Goal: Task Accomplishment & Management: Manage account settings

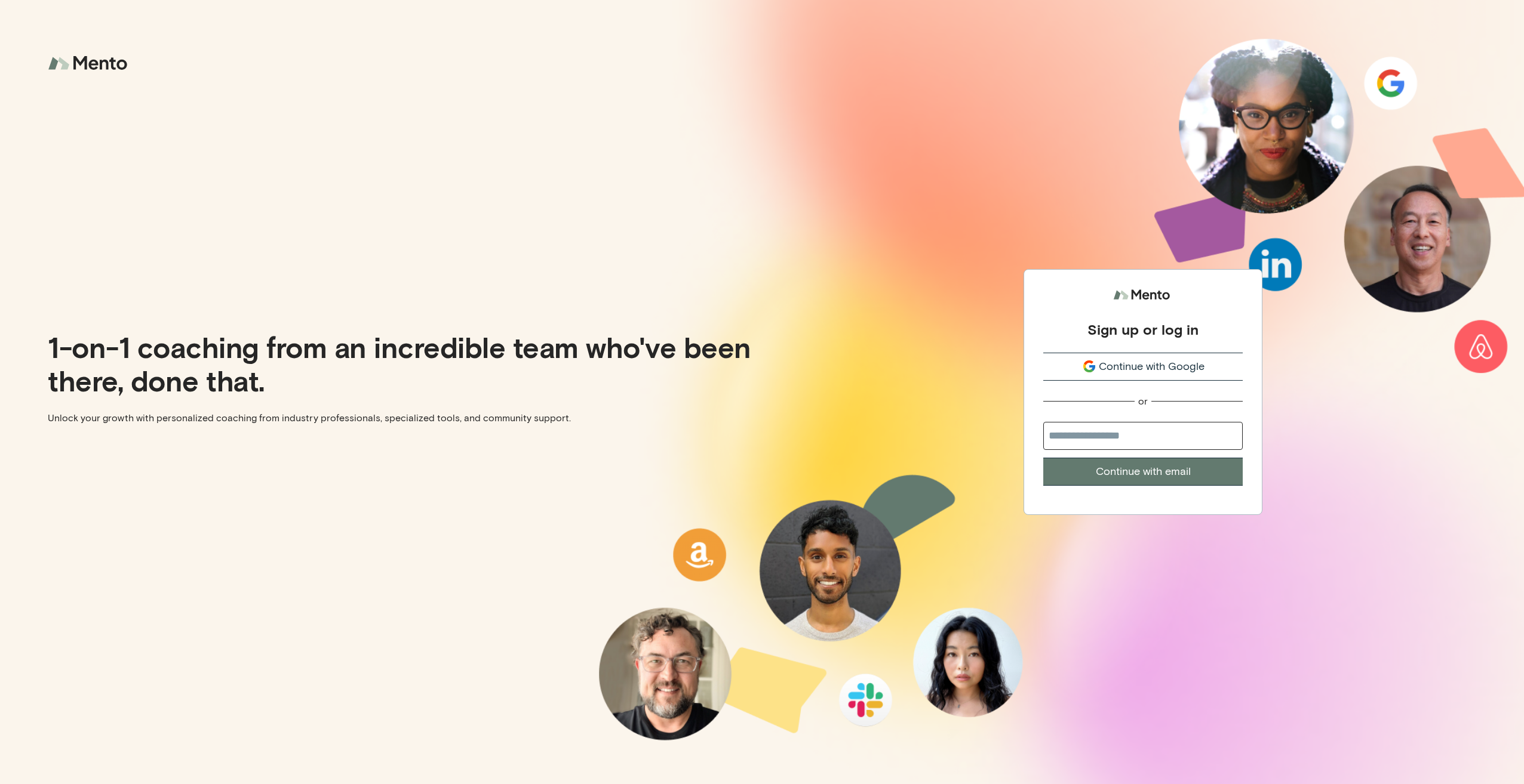
click at [1128, 429] on input "email" at bounding box center [1142, 435] width 199 height 28
type input "**********"
click at [1043, 458] on button "Continue with email" at bounding box center [1142, 471] width 199 height 28
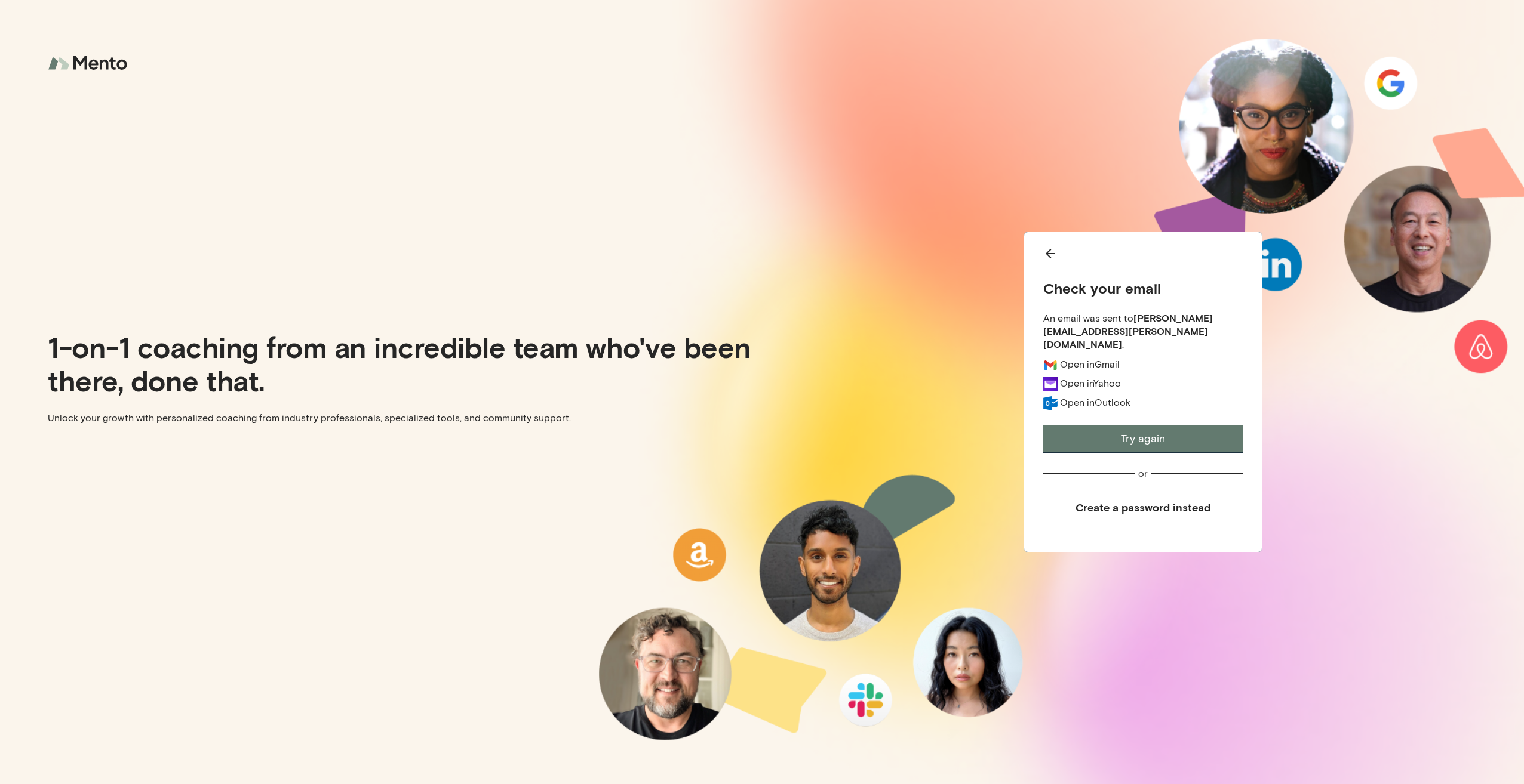
click at [1049, 251] on div "Check your email An email was sent to senad.mustafic@agilebits.com . Open in Gm…" at bounding box center [1143, 392] width 239 height 321
click at [1055, 258] on icon "Back" at bounding box center [1051, 254] width 10 height 10
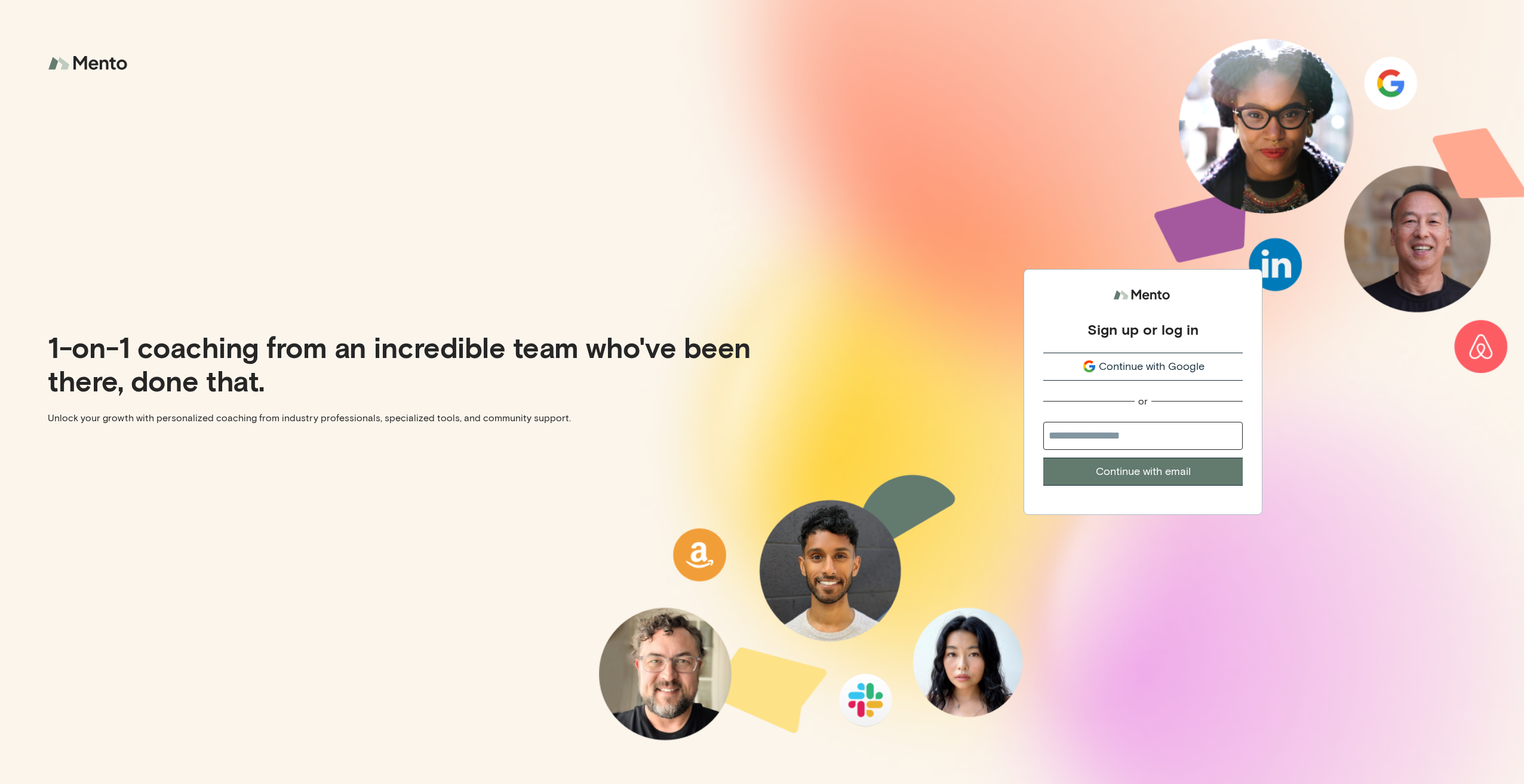
click at [1130, 366] on span "Continue with Google" at bounding box center [1151, 366] width 106 height 17
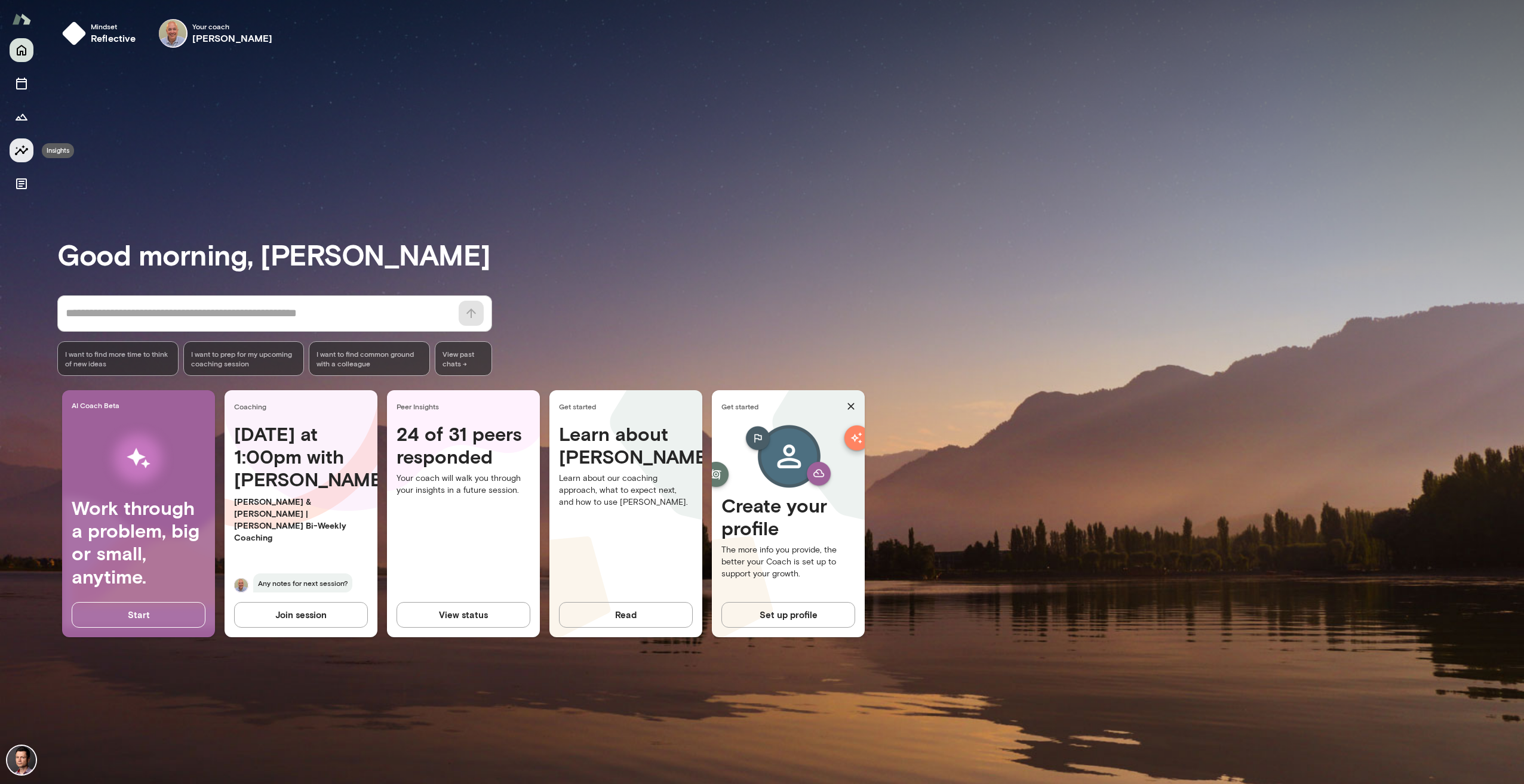
click at [14, 147] on button "Insights" at bounding box center [21, 151] width 24 height 24
